Goal: Task Accomplishment & Management: Manage account settings

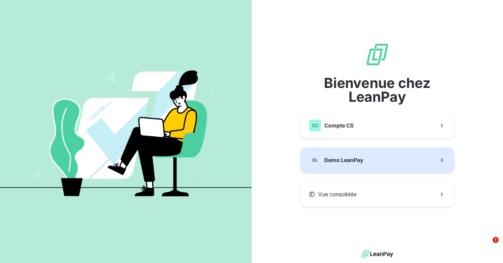
click at [333, 163] on span "Demo LeanPay" at bounding box center [343, 160] width 39 height 8
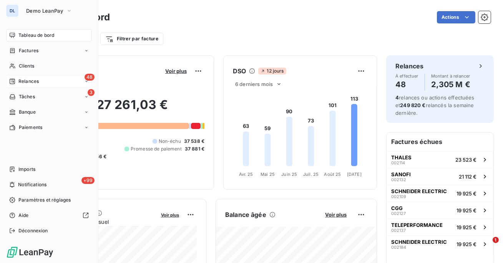
click at [13, 81] on icon at bounding box center [12, 81] width 5 height 5
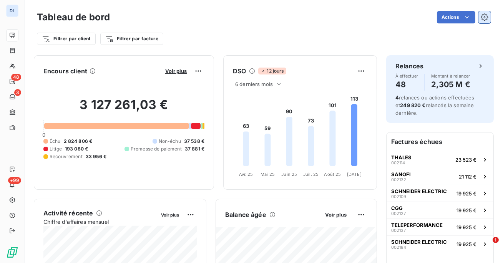
click at [485, 19] on icon "button" at bounding box center [485, 17] width 8 height 8
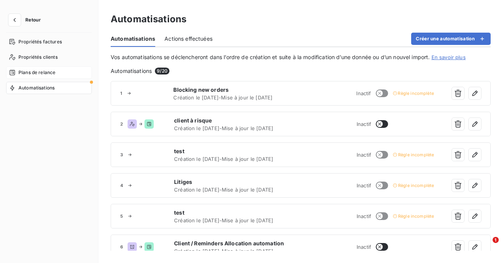
click at [37, 72] on span "Plans de relance" at bounding box center [36, 72] width 37 height 7
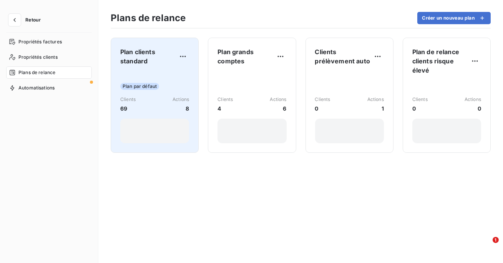
click at [162, 79] on div "Plan par défaut Clients 69 Actions 8" at bounding box center [154, 107] width 69 height 71
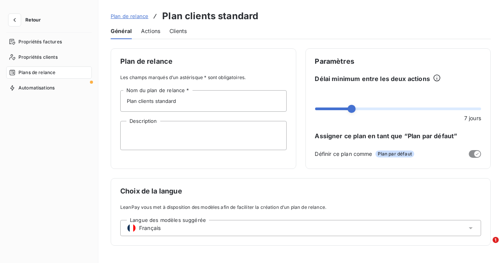
click at [151, 20] on div "Plan de relance Plan clients standard" at bounding box center [185, 16] width 148 height 14
click at [148, 30] on span "Actions" at bounding box center [150, 31] width 19 height 8
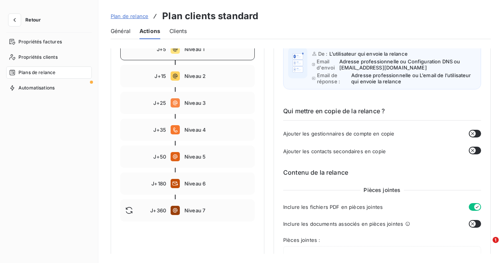
scroll to position [153, 0]
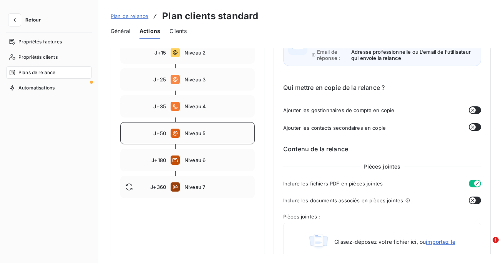
click at [187, 136] on div "J+50 Niveau 5" at bounding box center [187, 133] width 134 height 22
type input "50"
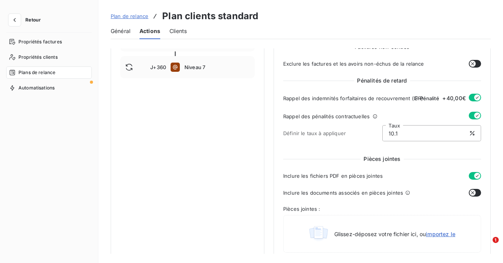
scroll to position [297, 0]
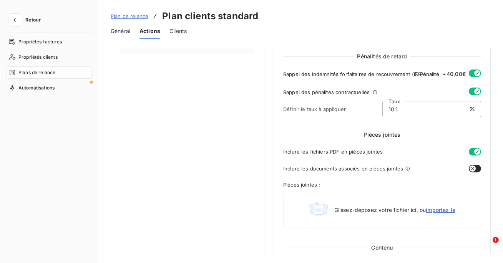
click at [404, 109] on input "10.1" at bounding box center [432, 108] width 98 height 15
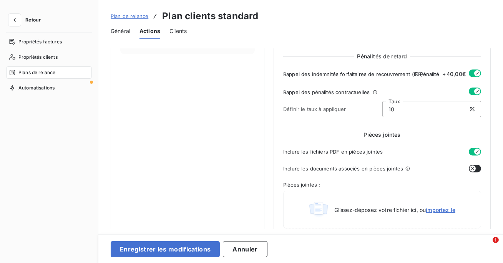
type input "1"
type input "8.28"
click at [17, 18] on icon "button" at bounding box center [15, 20] width 8 height 8
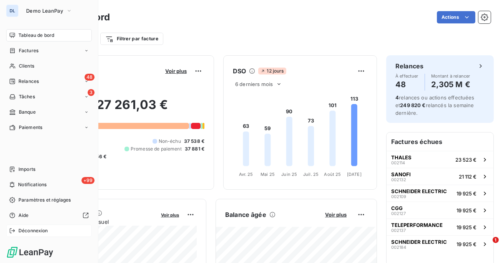
click at [33, 232] on span "Déconnexion" at bounding box center [33, 230] width 30 height 7
